Goal: Check status: Check status

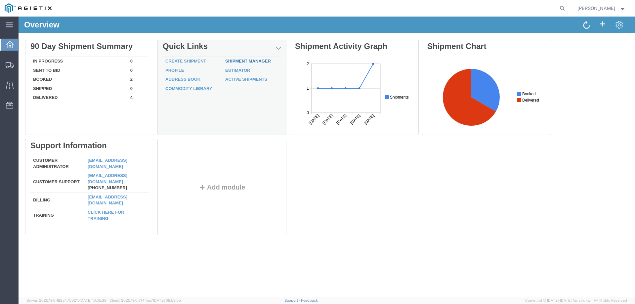
click at [238, 61] on link "Shipment Manager" at bounding box center [248, 61] width 46 height 5
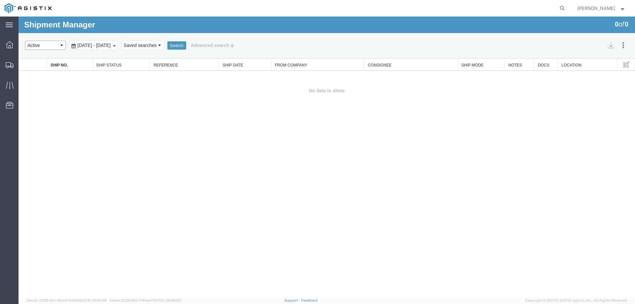
click at [53, 45] on select "Select status Active All Shipments Approved Booked Canceled Delivered Denied Ne…" at bounding box center [45, 45] width 41 height 9
select select "ALL"
click at [25, 41] on select "Select status Active All Shipments Approved Booked Canceled Delivered Denied Ne…" at bounding box center [45, 45] width 41 height 9
click at [186, 41] on button "Search" at bounding box center [176, 45] width 19 height 9
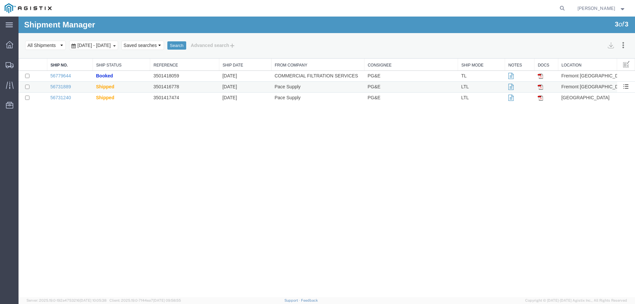
click at [87, 87] on td "56731889" at bounding box center [70, 87] width 46 height 11
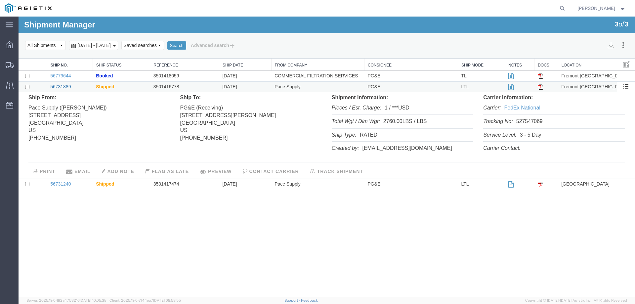
click at [59, 85] on link "56731889" at bounding box center [60, 86] width 21 height 5
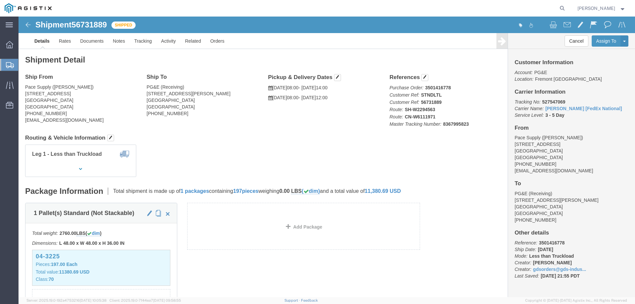
click b "3501416778"
copy b "3501416778"
click b "8367995823"
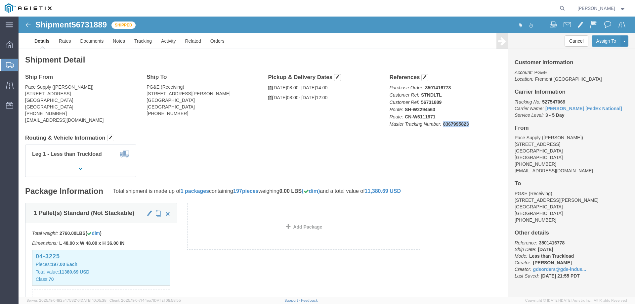
copy b "8367995823"
click link "Tracking"
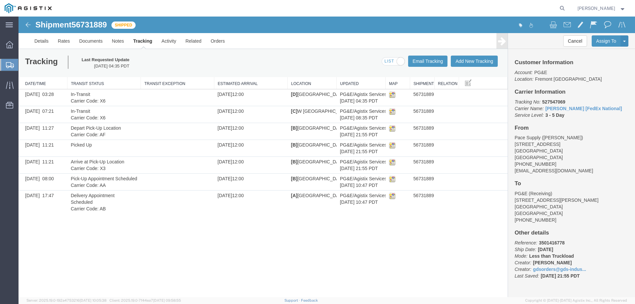
click at [29, 26] on img at bounding box center [28, 25] width 8 height 8
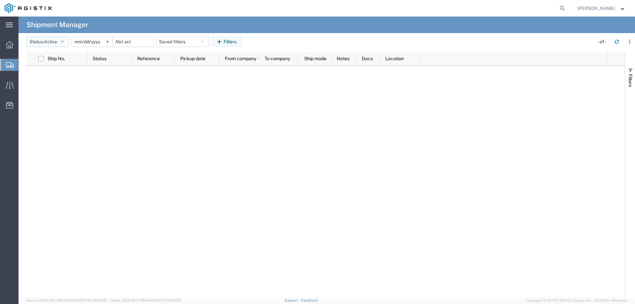
click at [56, 44] on span "Active" at bounding box center [50, 41] width 13 height 5
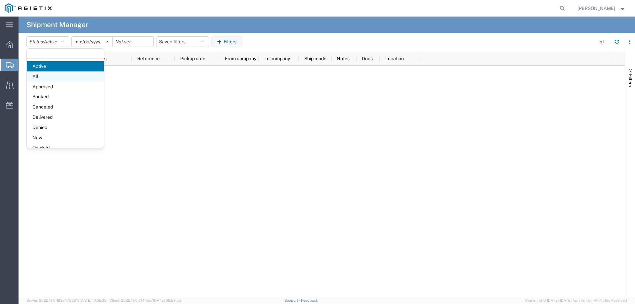
click at [54, 78] on span "All" at bounding box center [65, 76] width 77 height 10
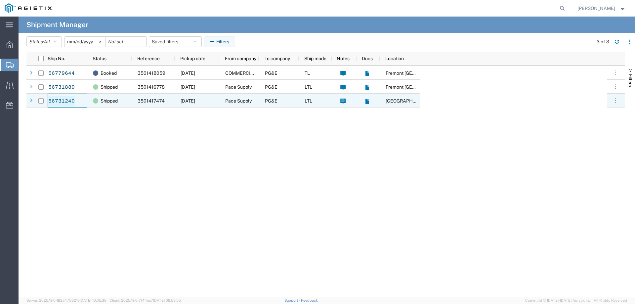
click at [63, 101] on link "56731240" at bounding box center [61, 101] width 27 height 11
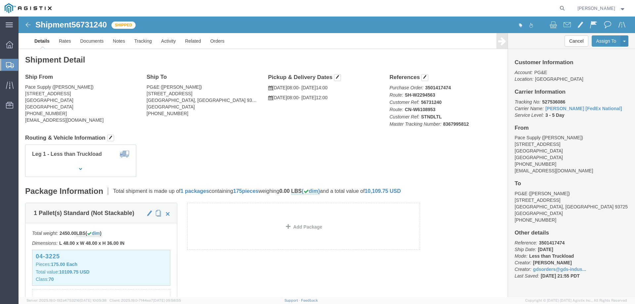
click b "8367995812"
copy b "8367995812"
click div "Shipment Detail Ship From Pace Supply ([PERSON_NAME]) [STREET_ADDRESS] [PHONE_N…"
click link "Tracking"
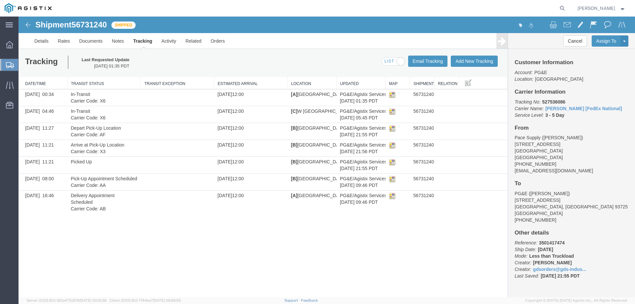
click at [30, 23] on img at bounding box center [28, 25] width 8 height 8
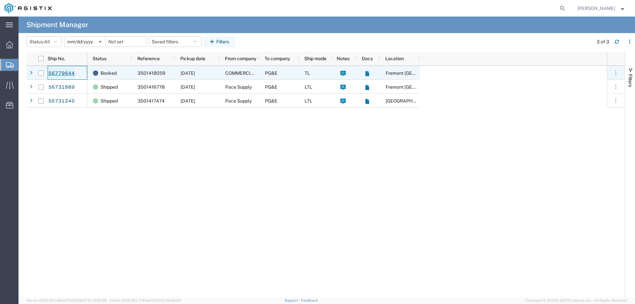
click at [63, 73] on link "56779644" at bounding box center [61, 73] width 27 height 11
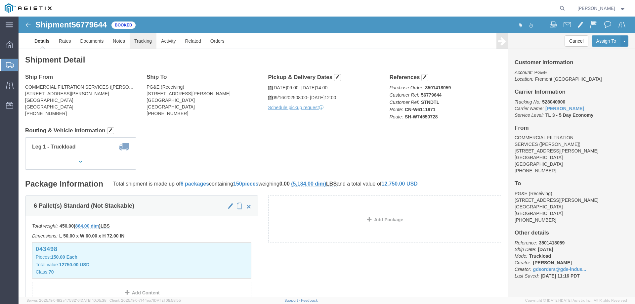
click link "Tracking"
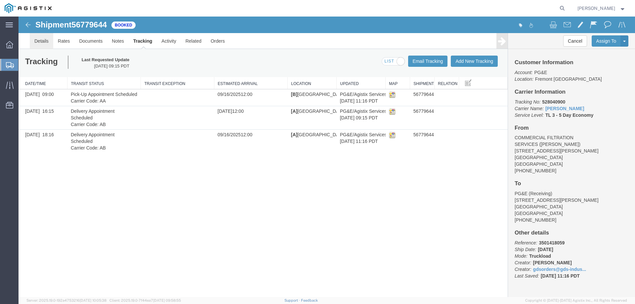
click at [45, 40] on link "Details" at bounding box center [41, 41] width 23 height 16
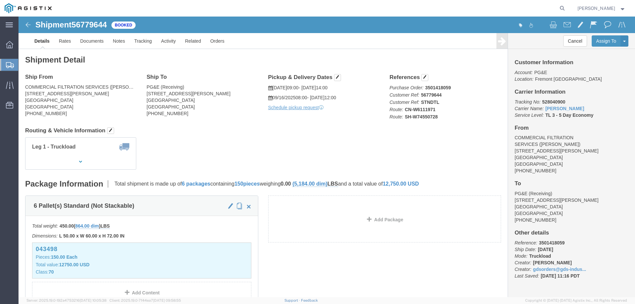
click img
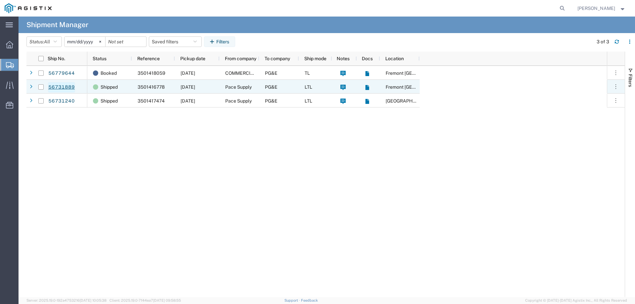
click at [59, 88] on link "56731889" at bounding box center [61, 87] width 27 height 11
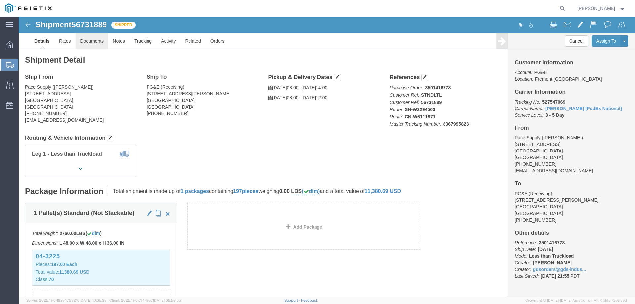
click link "Documents"
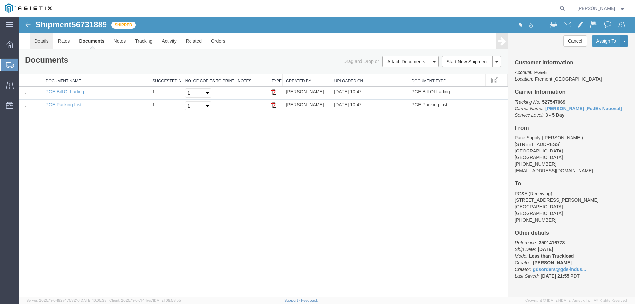
drag, startPoint x: 32, startPoint y: 40, endPoint x: 83, endPoint y: 156, distance: 126.5
click at [32, 40] on link "Details" at bounding box center [41, 41] width 23 height 16
